Goal: Task Accomplishment & Management: Complete application form

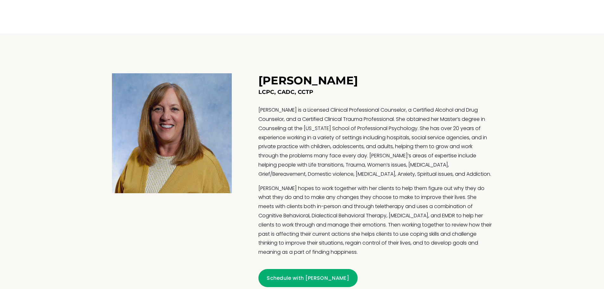
scroll to position [501, 0]
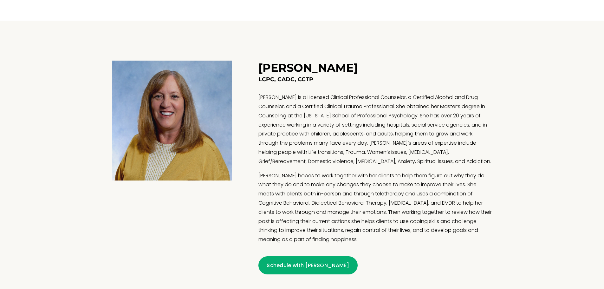
click at [315, 268] on link "Schedule with Theresa" at bounding box center [307, 265] width 99 height 18
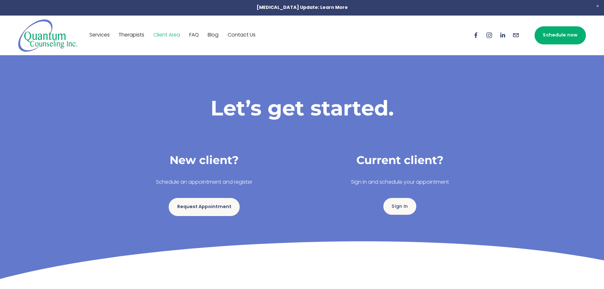
click at [198, 205] on link "Request Appointment" at bounding box center [204, 207] width 71 height 18
click at [241, 31] on link "Contact Us" at bounding box center [242, 35] width 28 height 10
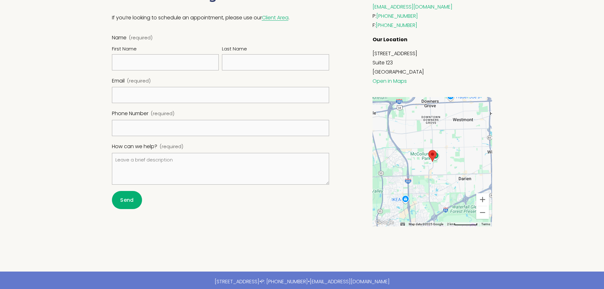
scroll to position [317, 0]
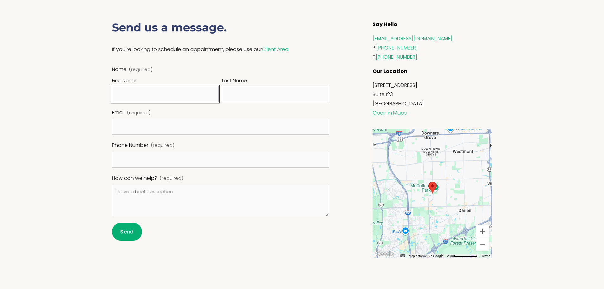
click at [159, 94] on input "First Name" at bounding box center [165, 94] width 107 height 16
type input "[PERSON_NAME]"
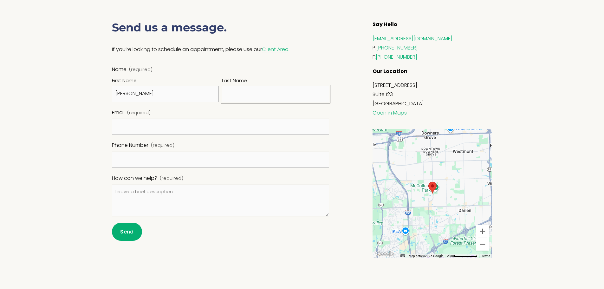
type input "[PERSON_NAME]"
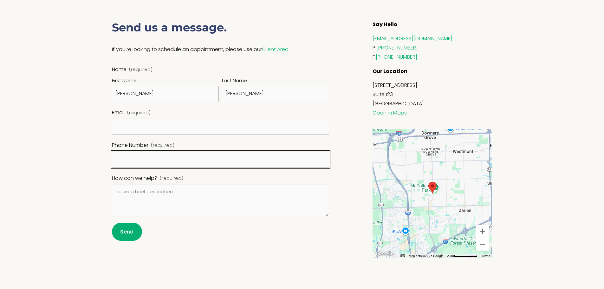
type input "(630) 486-4258"
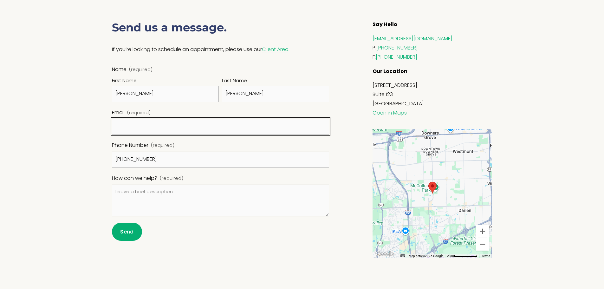
click at [191, 130] on input "Email (required)" at bounding box center [221, 127] width 218 height 16
type input "kdtaylor819@gmail.com"
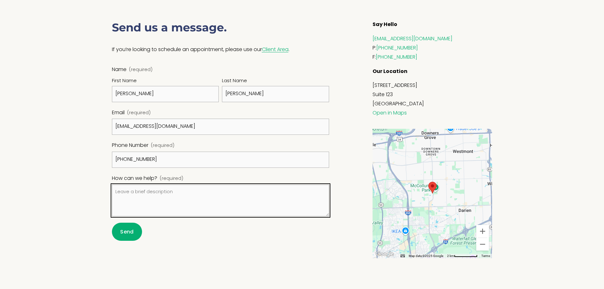
click at [174, 191] on textarea "How can we help? (required)" at bounding box center [221, 201] width 218 height 32
type textarea "I would like to make an appointment with Theresa please. I'm a new patient with…"
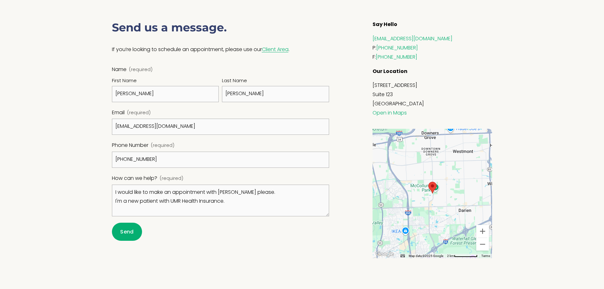
click at [132, 232] on span "Send" at bounding box center [126, 231] width 13 height 7
